Goal: Check status: Check status

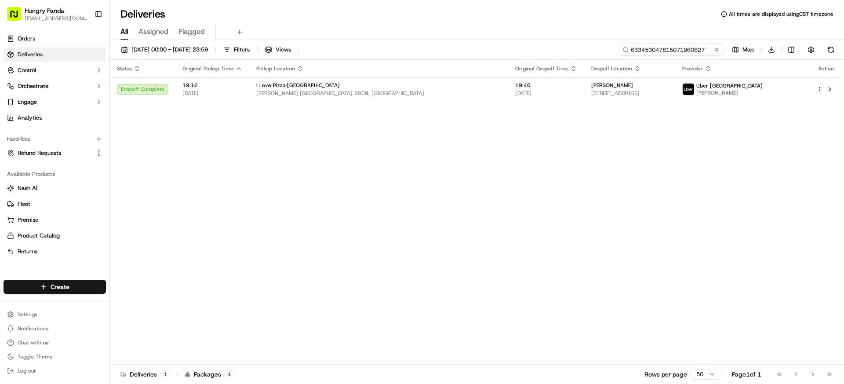
click at [663, 48] on input "633453047815071960627" at bounding box center [672, 50] width 106 height 12
click at [656, 50] on input "633453047815071960627" at bounding box center [672, 50] width 106 height 12
paste input "2184590378559775411530"
type input "2184590378559775411530"
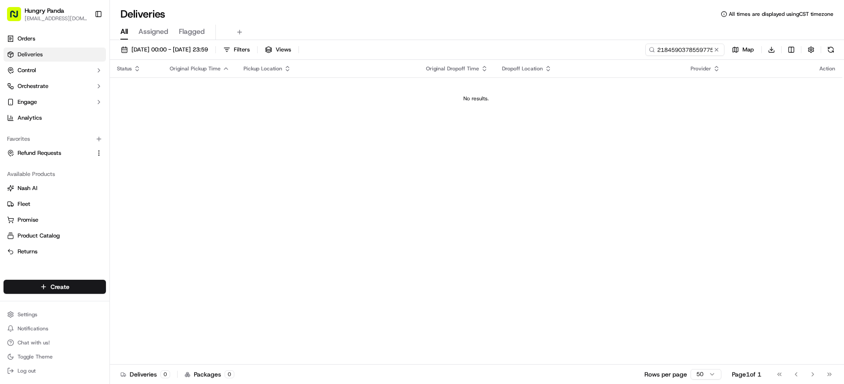
drag, startPoint x: 197, startPoint y: 51, endPoint x: 197, endPoint y: 57, distance: 5.7
click at [197, 51] on span "[DATE] 00:00 - [DATE] 23:59" at bounding box center [169, 50] width 77 height 8
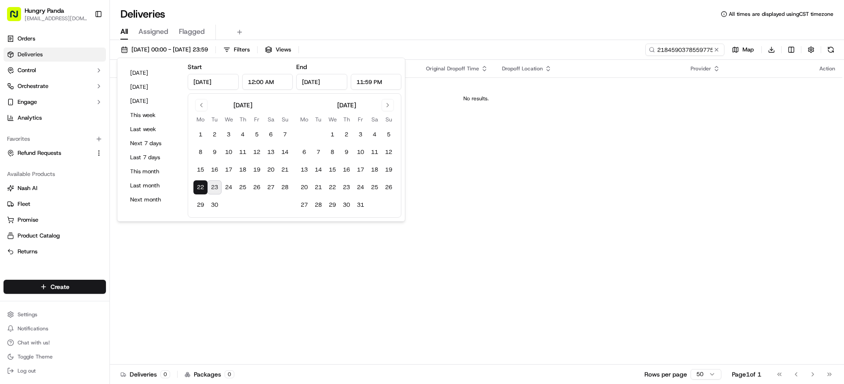
click at [215, 190] on button "23" at bounding box center [215, 187] width 14 height 14
type input "[DATE]"
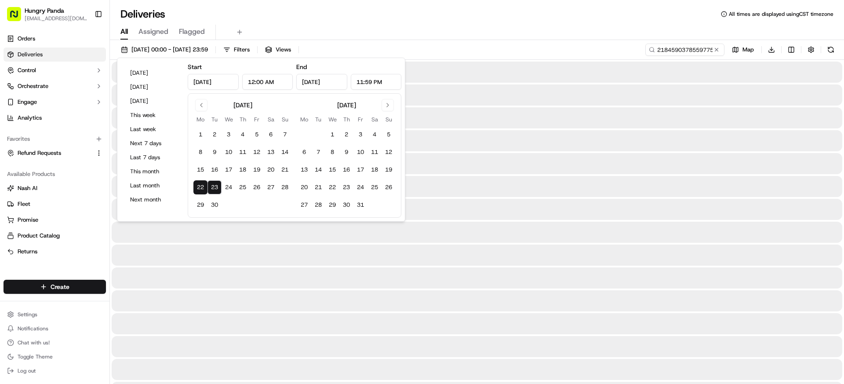
click at [215, 190] on button "23" at bounding box center [215, 187] width 14 height 14
type input "[DATE]"
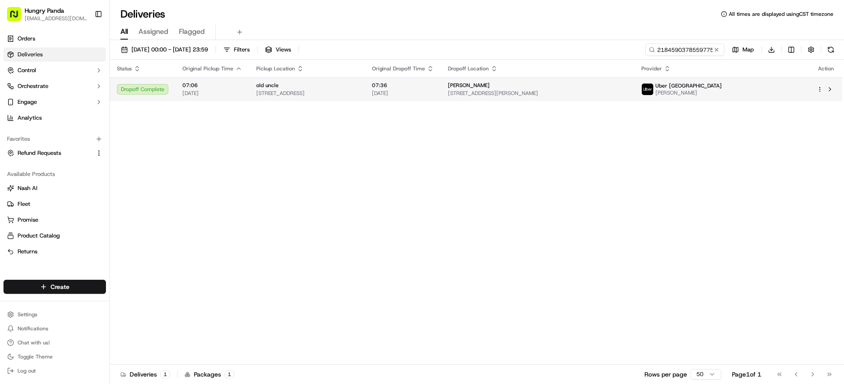
click at [580, 99] on td "wang [STREET_ADDRESS][PERSON_NAME]" at bounding box center [538, 89] width 194 height 24
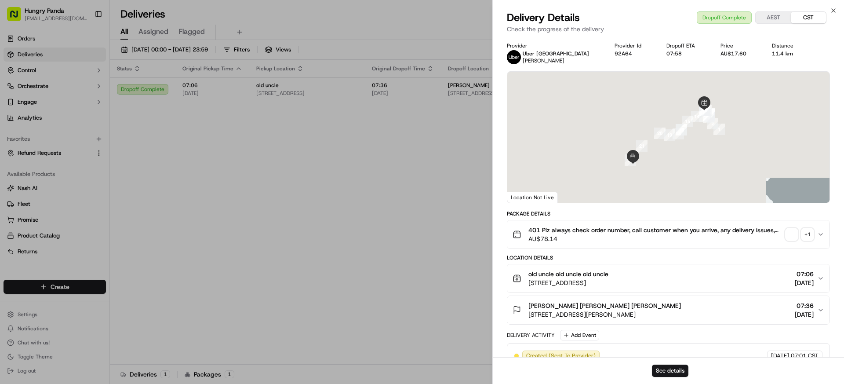
click at [805, 241] on div "401 Plz always check order number, call customer when you arrive, any delivery …" at bounding box center [665, 235] width 305 height 18
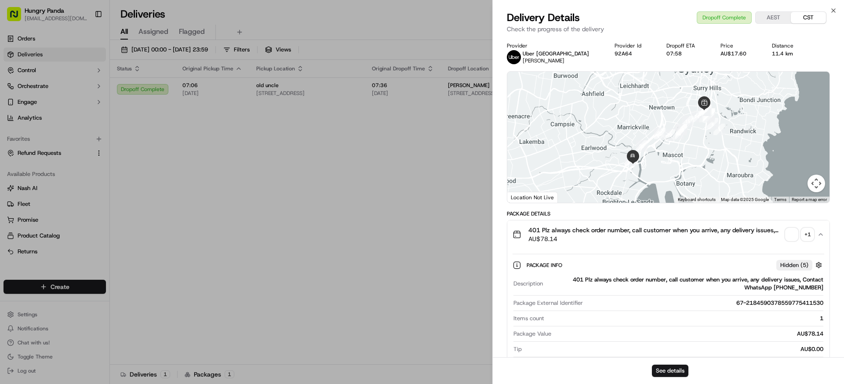
click at [804, 232] on div "+ 1" at bounding box center [808, 234] width 12 height 12
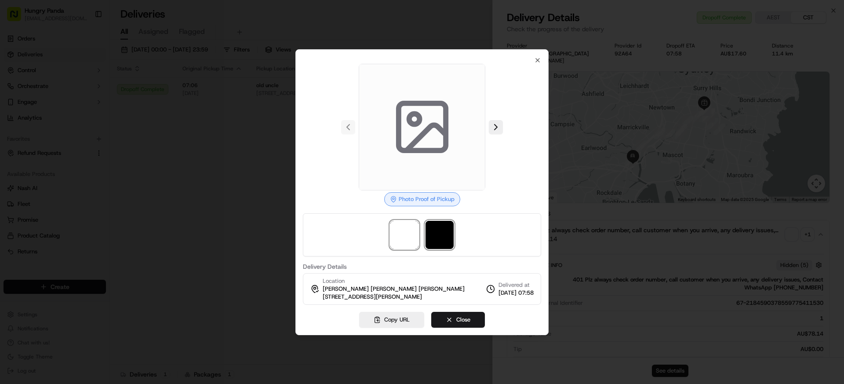
click at [430, 247] on img at bounding box center [440, 235] width 28 height 28
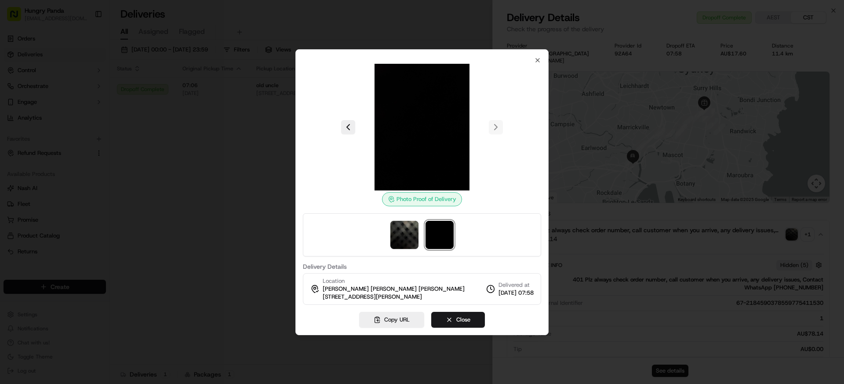
drag, startPoint x: 348, startPoint y: 205, endPoint x: 314, endPoint y: 201, distance: 34.6
click at [348, 205] on div "Photo Proof of Delivery" at bounding box center [422, 135] width 238 height 142
click at [270, 195] on div at bounding box center [422, 192] width 844 height 384
